Goal: Information Seeking & Learning: Learn about a topic

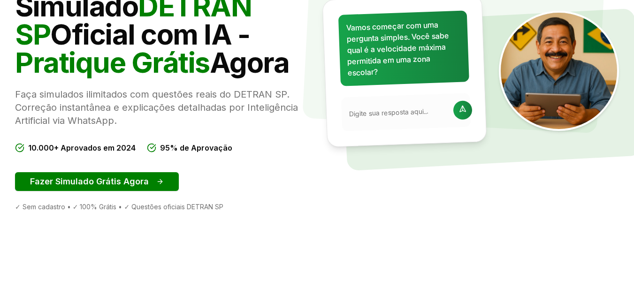
scroll to position [169, 0]
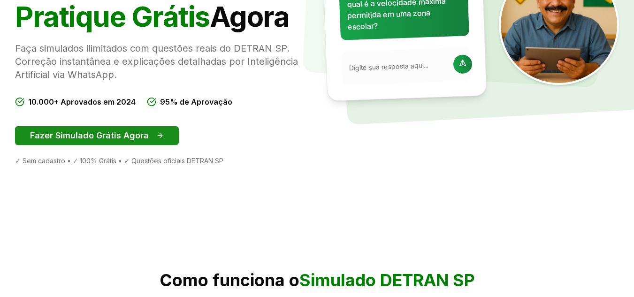
drag, startPoint x: 0, startPoint y: 0, endPoint x: 113, endPoint y: 140, distance: 180.4
click at [113, 140] on button "Fazer Simulado Grátis Agora" at bounding box center [97, 135] width 164 height 19
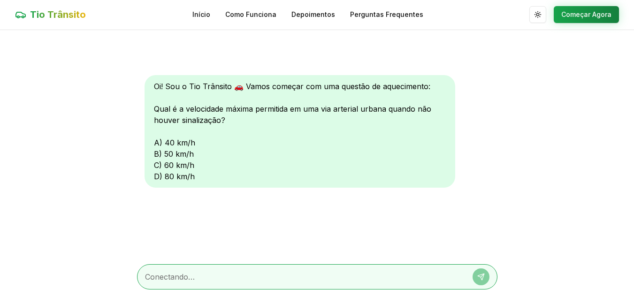
scroll to position [0, 0]
click at [156, 142] on div "Oi! Sou o Tio Trânsito 🚗 Vamos começar com uma questão de aquecimento: Qual é a…" at bounding box center [300, 131] width 311 height 113
click at [167, 199] on div "Oi! Sou o Tio Trânsito 🚗 Vamos começar com uma questão de aquecimento: Qual é a…" at bounding box center [317, 143] width 361 height 227
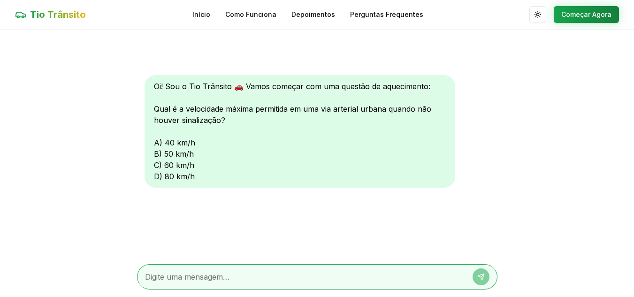
click at [170, 277] on textarea at bounding box center [304, 276] width 318 height 11
click at [158, 143] on div "Oi! Sou o Tio Trânsito 🚗 Vamos começar com uma questão de aquecimento: Qual é a…" at bounding box center [300, 131] width 311 height 113
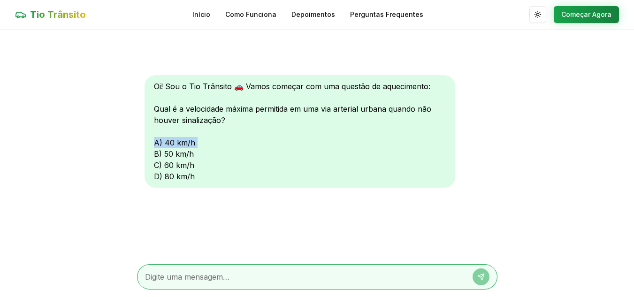
click at [158, 143] on div "Oi! Sou o Tio Trânsito 🚗 Vamos começar com uma questão de aquecimento: Qual é a…" at bounding box center [300, 131] width 311 height 113
click at [247, 278] on textarea at bounding box center [304, 276] width 318 height 11
type textarea "a"
click at [486, 271] on button at bounding box center [481, 277] width 17 height 17
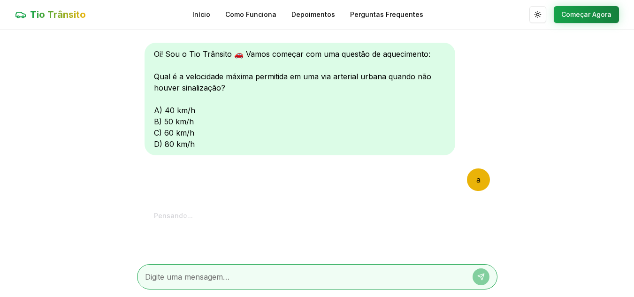
scroll to position [68, 0]
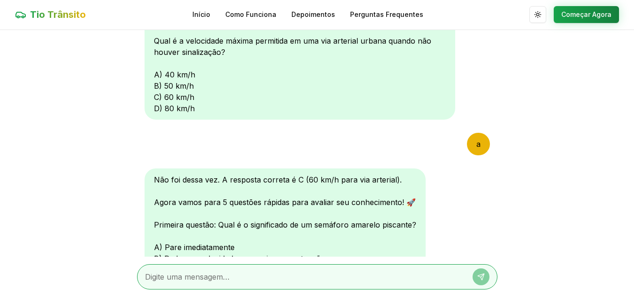
click at [395, 282] on textarea at bounding box center [304, 276] width 318 height 11
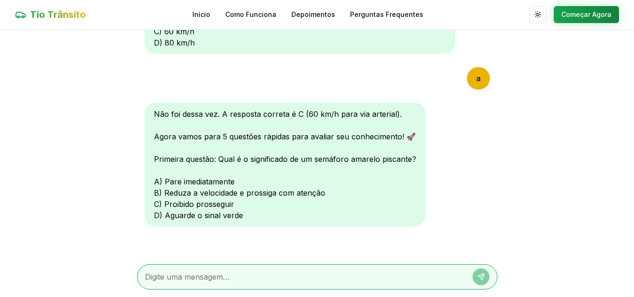
scroll to position [136, 0]
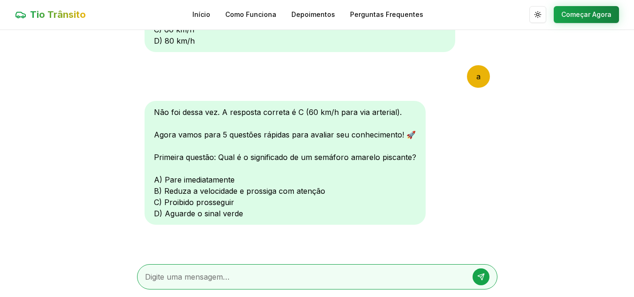
type textarea "a"
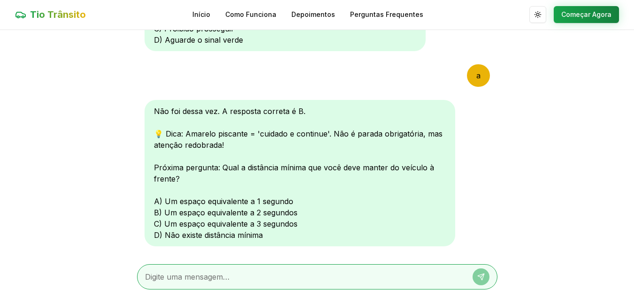
scroll to position [312, 0]
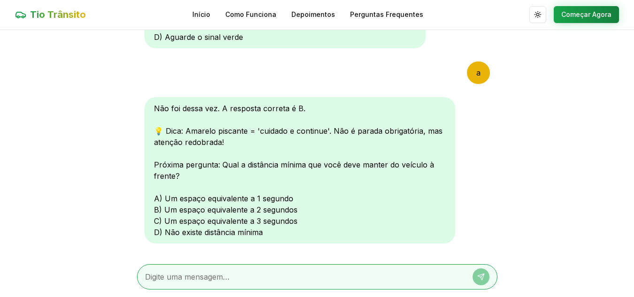
type textarea "b"
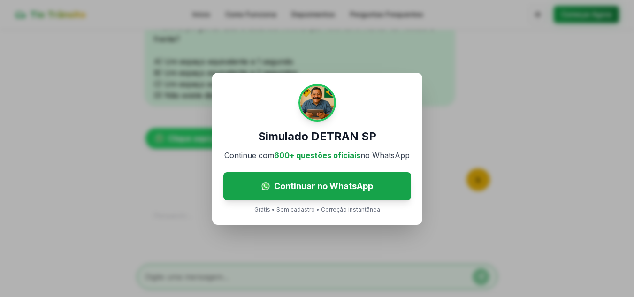
scroll to position [485, 0]
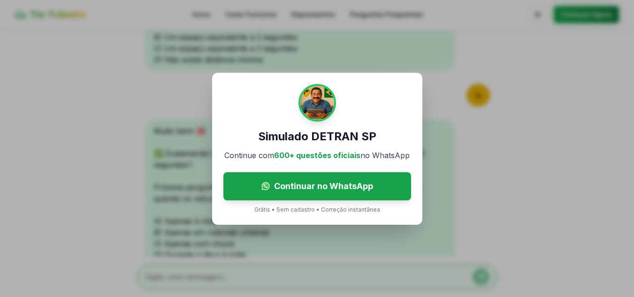
click at [275, 240] on div "Simulado DETRAN SP Continue com 600+ questões oficiais no WhatsApp Continuar no…" at bounding box center [317, 148] width 634 height 297
drag, startPoint x: 275, startPoint y: 240, endPoint x: 266, endPoint y: 274, distance: 35.1
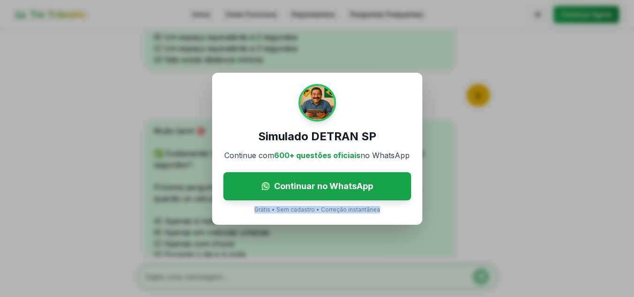
click at [266, 274] on div "Simulado DETRAN SP Continue com 600+ questões oficiais no WhatsApp Continuar no…" at bounding box center [317, 148] width 634 height 297
click at [311, 211] on p "Grátis • Sem cadastro • Correção instantânea" at bounding box center [318, 210] width 126 height 8
click at [263, 211] on p "Grátis • Sem cadastro • Correção instantânea" at bounding box center [318, 210] width 126 height 8
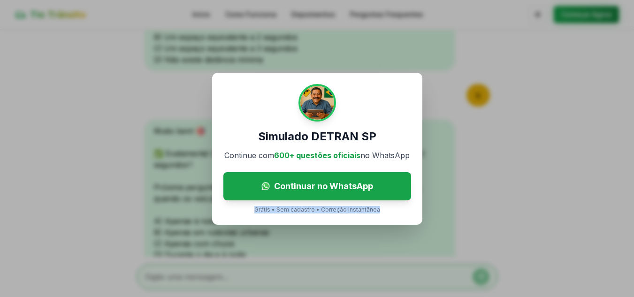
drag, startPoint x: 263, startPoint y: 211, endPoint x: 379, endPoint y: 212, distance: 115.1
click at [379, 212] on div "Simulado DETRAN SP Continue com 600+ questões oficiais no WhatsApp Continuar no…" at bounding box center [317, 149] width 210 height 152
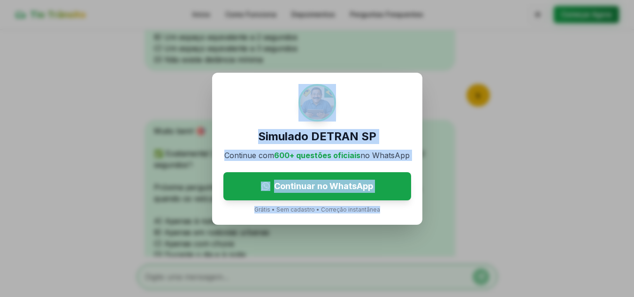
drag, startPoint x: 379, startPoint y: 212, endPoint x: 424, endPoint y: 29, distance: 189.1
click at [424, 29] on div "Simulado DETRAN SP Continue com 600+ questões oficiais no WhatsApp Continuar no…" at bounding box center [317, 148] width 634 height 297
click at [460, 95] on div "Simulado DETRAN SP Continue com 600+ questões oficiais no WhatsApp Continuar no…" at bounding box center [317, 148] width 634 height 297
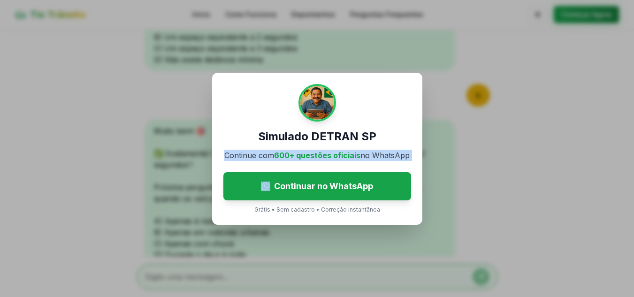
click at [460, 95] on div "Simulado DETRAN SP Continue com 600+ questões oficiais no WhatsApp Continuar no…" at bounding box center [317, 148] width 634 height 297
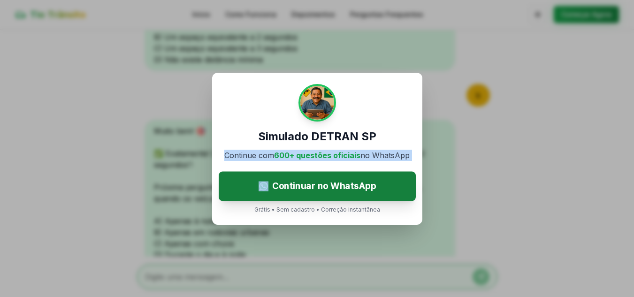
click at [286, 188] on span "Continuar no WhatsApp" at bounding box center [324, 186] width 104 height 14
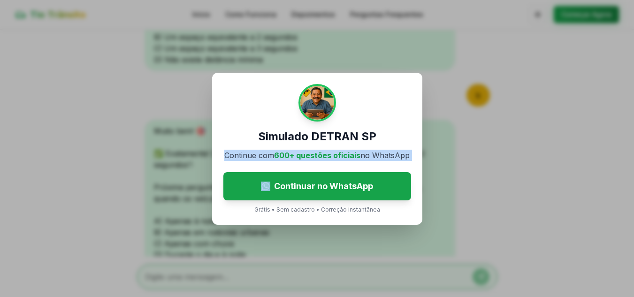
click at [156, 217] on div "Simulado DETRAN SP Continue com 600+ questões oficiais no WhatsApp Continuar no…" at bounding box center [317, 148] width 634 height 297
drag, startPoint x: 156, startPoint y: 217, endPoint x: 271, endPoint y: 152, distance: 132.3
click at [271, 152] on div "Simulado DETRAN SP Continue com 600+ questões oficiais no WhatsApp Continuar no…" at bounding box center [317, 148] width 634 height 297
